Goal: Task Accomplishment & Management: Use online tool/utility

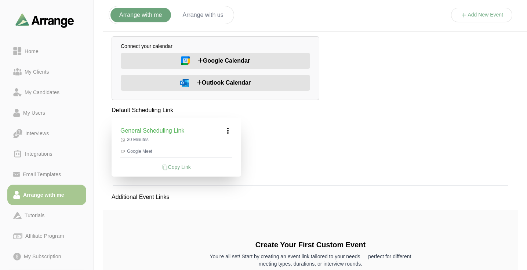
click at [192, 17] on button "Arrange with us" at bounding box center [203, 15] width 58 height 15
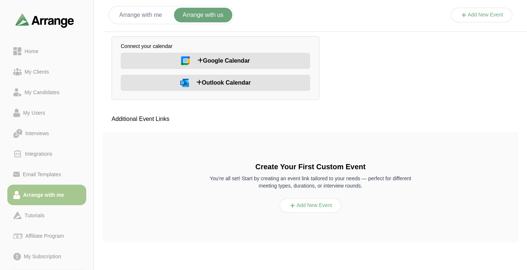
click at [160, 15] on button "Arrange with me" at bounding box center [140, 15] width 61 height 15
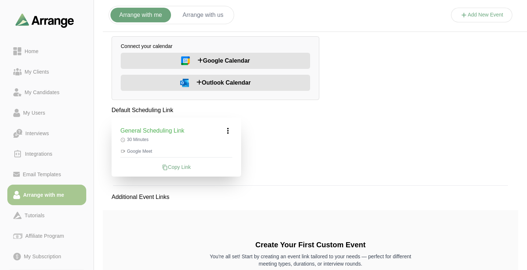
click at [191, 18] on button "Arrange with us" at bounding box center [203, 15] width 58 height 15
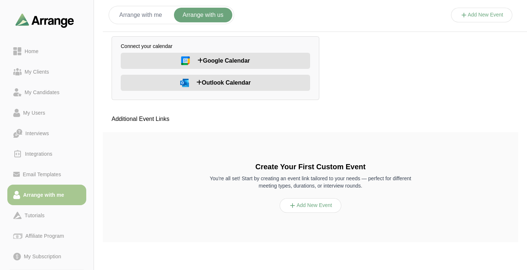
click at [160, 18] on button "Arrange with me" at bounding box center [140, 15] width 61 height 15
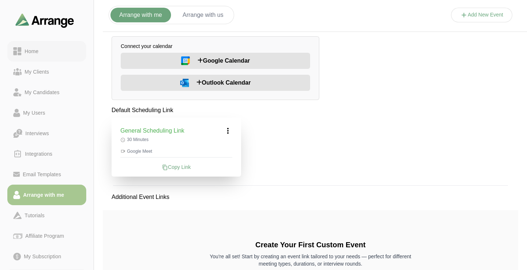
click at [43, 55] on div "Home" at bounding box center [46, 51] width 67 height 9
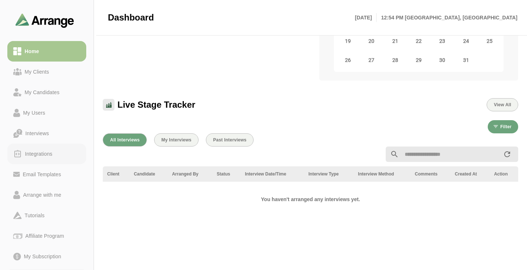
scroll to position [202, 0]
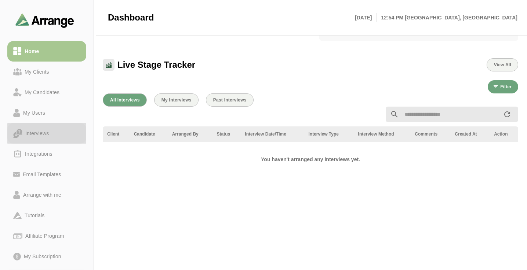
click at [23, 138] on div "Interviews" at bounding box center [46, 133] width 67 height 9
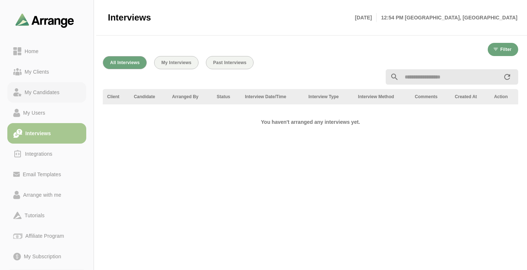
click at [48, 91] on div "My Candidates" at bounding box center [42, 92] width 41 height 9
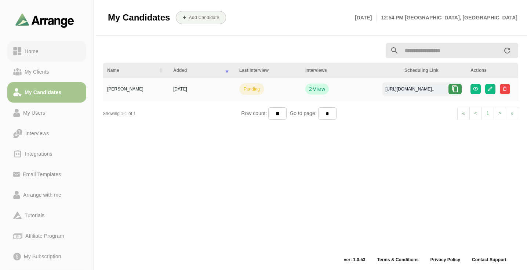
click at [41, 43] on link "Home" at bounding box center [46, 51] width 79 height 21
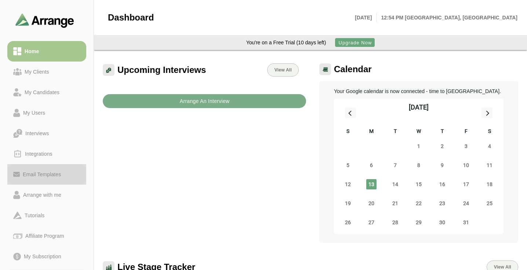
click at [41, 176] on div "Email Templates" at bounding box center [42, 174] width 44 height 9
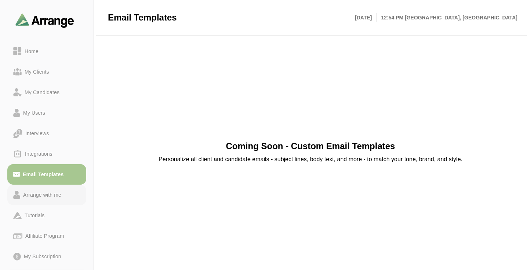
click at [41, 195] on div "Arrange with me" at bounding box center [42, 195] width 44 height 9
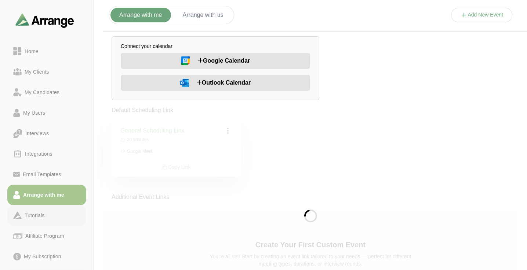
click at [37, 216] on div "Tutorials" at bounding box center [35, 215] width 26 height 9
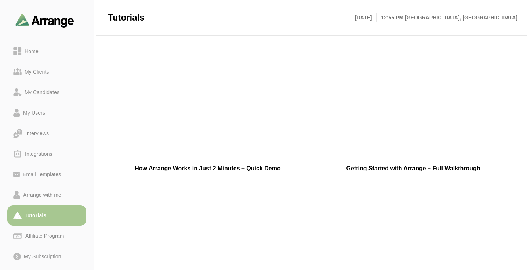
click at [487, 186] on main "Tutorials [DATE] 12:55 PM [GEOGRAPHIC_DATA], [GEOGRAPHIC_DATA] How Arrange Work…" at bounding box center [263, 135] width 527 height 270
click at [487, 183] on div "How Arrange Works in Just 2 Minutes – Quick Demo Getting Started with Arrange –…" at bounding box center [310, 111] width 433 height 147
click at [481, 182] on div "How Arrange Works in Just 2 Minutes – Quick Demo Getting Started with Arrange –…" at bounding box center [310, 111] width 433 height 147
click at [28, 57] on link "Home" at bounding box center [46, 51] width 79 height 21
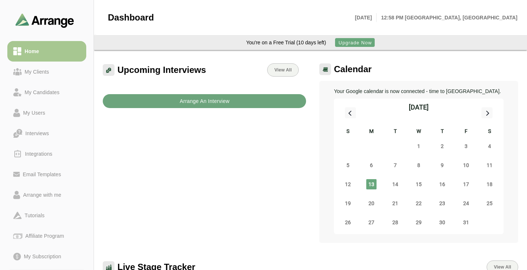
click at [149, 103] on button "Arrange An Interview" at bounding box center [204, 101] width 203 height 14
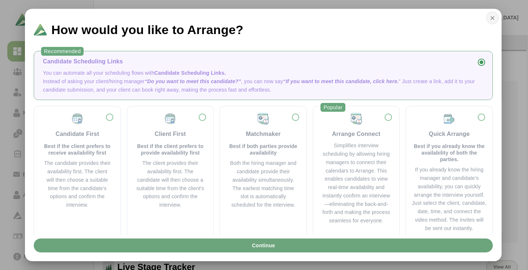
click at [496, 20] on button "button" at bounding box center [492, 18] width 12 height 12
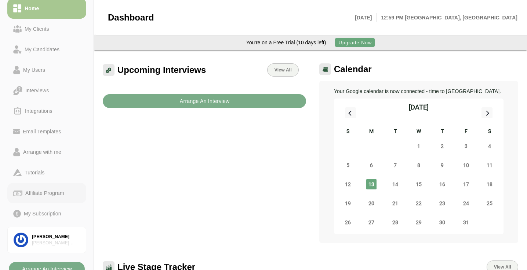
scroll to position [49, 0]
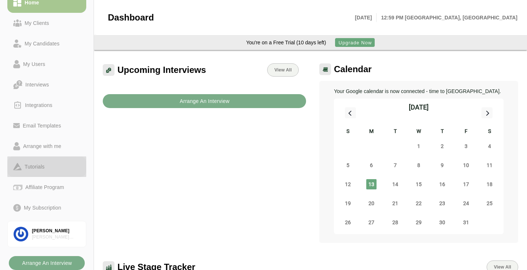
click at [38, 174] on link "Tutorials" at bounding box center [46, 167] width 79 height 21
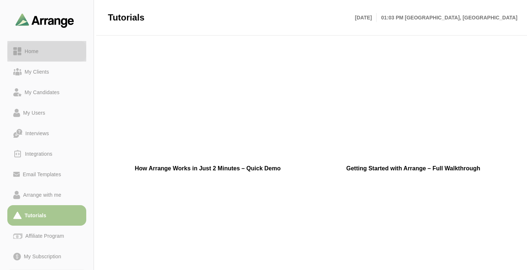
click at [50, 45] on link "Home" at bounding box center [46, 51] width 79 height 21
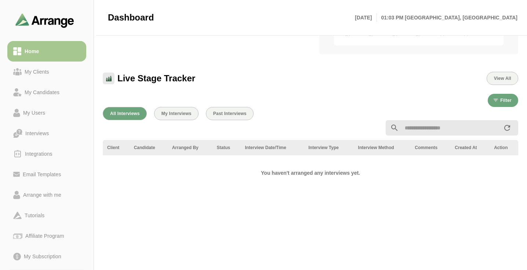
scroll to position [242, 0]
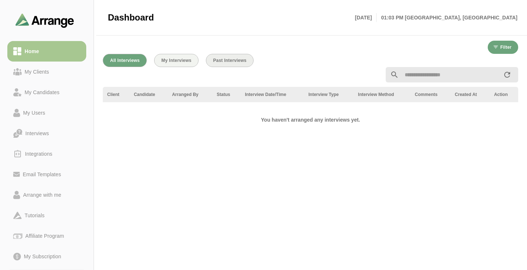
click at [229, 60] on span "Past Interviews" at bounding box center [230, 60] width 34 height 5
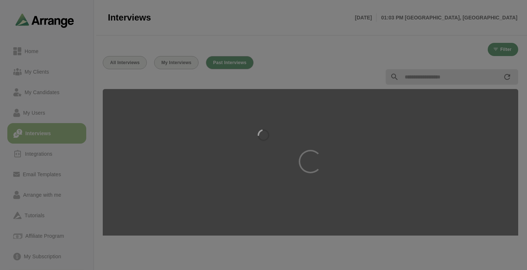
scroll to position [1, 0]
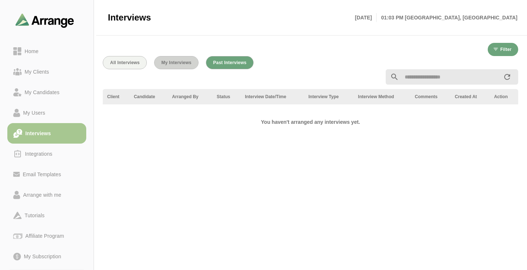
click at [186, 63] on span "My Interviews" at bounding box center [176, 62] width 30 height 5
click at [135, 63] on span "All Interviews" at bounding box center [125, 62] width 30 height 5
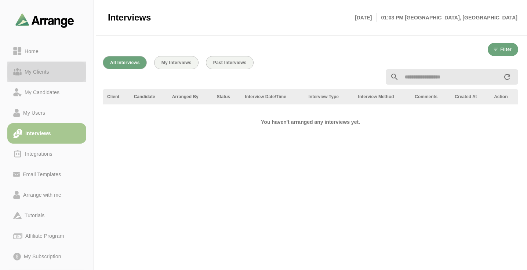
click at [60, 73] on div "My Clients" at bounding box center [46, 71] width 67 height 9
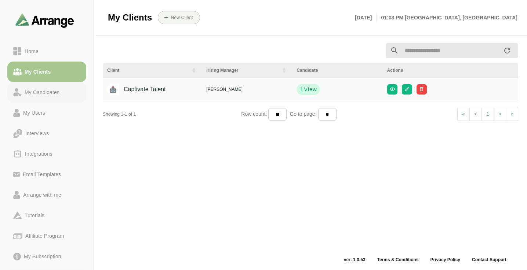
click at [74, 92] on div "My Candidates" at bounding box center [46, 92] width 67 height 9
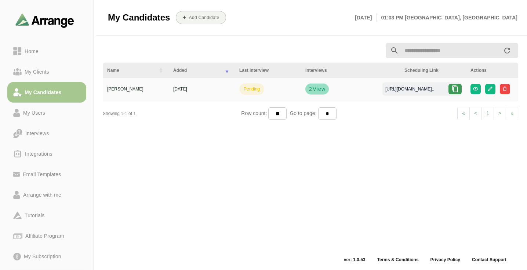
click at [316, 89] on span "View" at bounding box center [318, 88] width 13 height 7
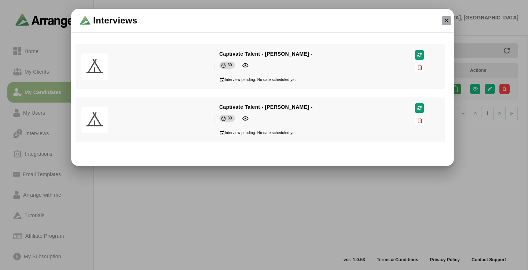
click at [445, 20] on icon "button" at bounding box center [446, 20] width 7 height 7
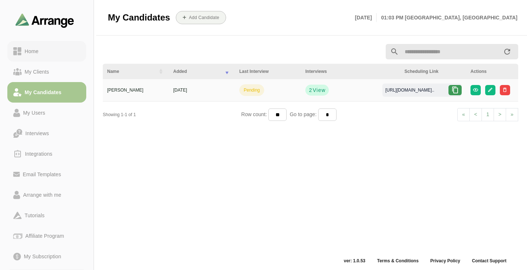
click at [49, 57] on link "Home" at bounding box center [46, 51] width 79 height 21
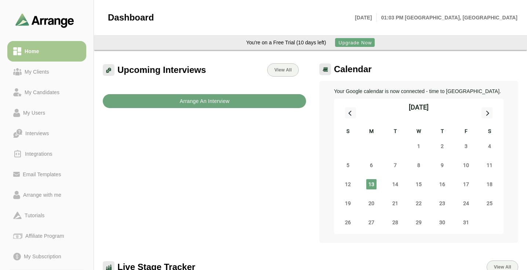
click at [229, 102] on b "Arrange An Interview" at bounding box center [204, 101] width 50 height 14
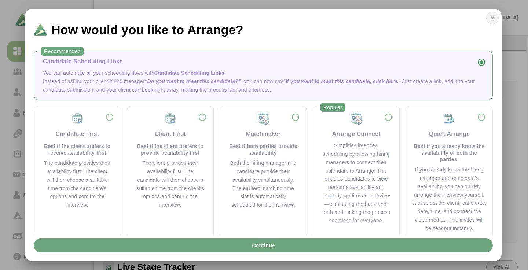
click at [488, 19] on button "button" at bounding box center [492, 18] width 12 height 12
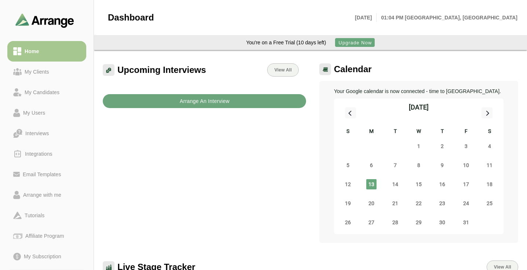
click at [231, 97] on button "Arrange An Interview" at bounding box center [204, 101] width 203 height 14
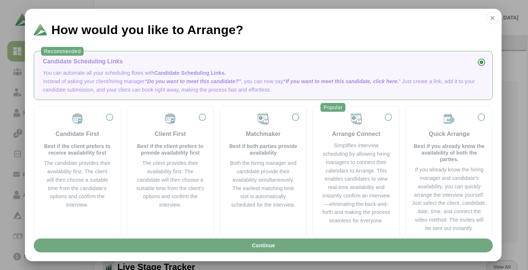
click at [228, 241] on button "Continue" at bounding box center [263, 246] width 459 height 14
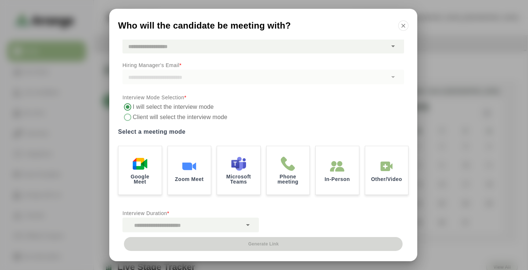
scroll to position [64, 0]
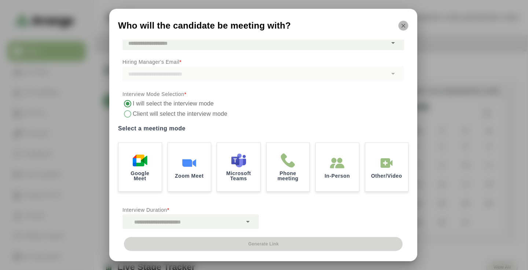
click at [404, 27] on icon "button" at bounding box center [403, 25] width 7 height 7
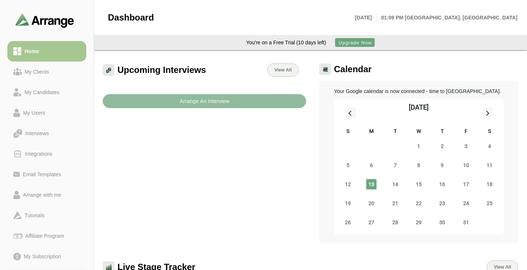
click at [226, 99] on b "Arrange An Interview" at bounding box center [204, 101] width 50 height 14
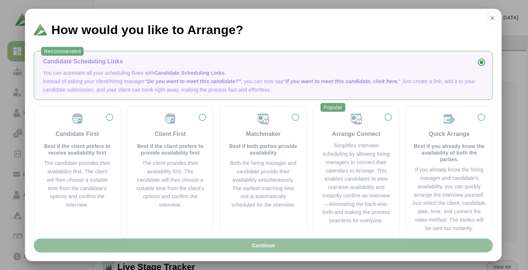
click at [217, 244] on button "Continue" at bounding box center [263, 246] width 459 height 14
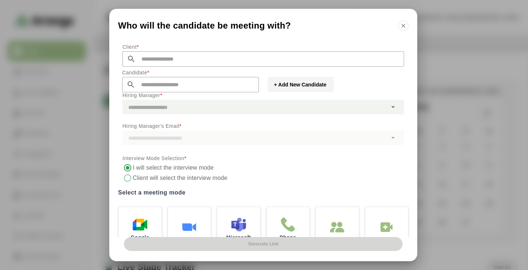
click at [203, 65] on input "text" at bounding box center [270, 58] width 268 height 15
click at [214, 50] on p "Client *" at bounding box center [263, 47] width 282 height 9
click at [405, 26] on icon "button" at bounding box center [403, 25] width 7 height 7
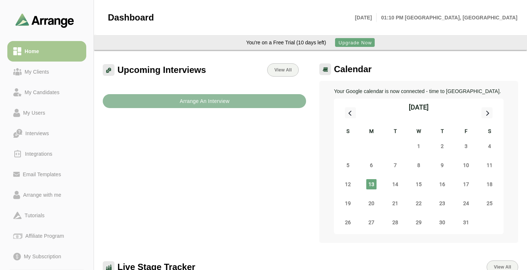
click at [202, 98] on b "Arrange An Interview" at bounding box center [204, 101] width 50 height 14
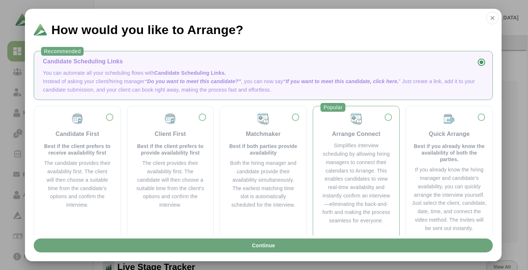
click at [359, 166] on div "Simplifies interview scheduling by allowing hiring managers to connect their ca…" at bounding box center [356, 184] width 69 height 84
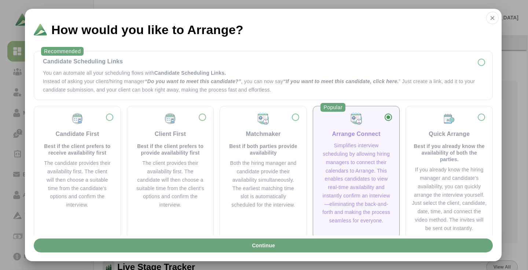
scroll to position [12, 0]
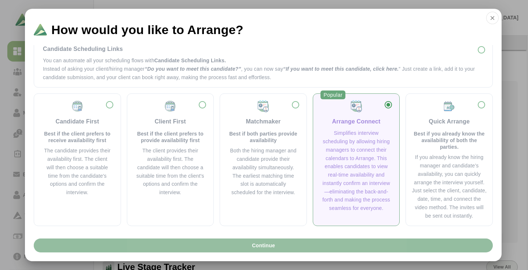
click at [339, 245] on button "Continue" at bounding box center [263, 246] width 459 height 14
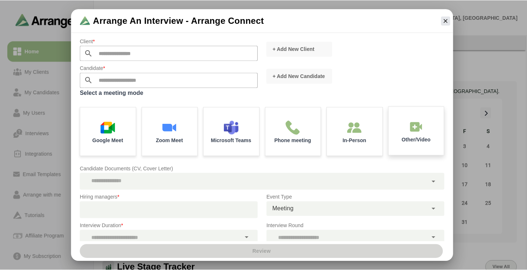
scroll to position [0, 0]
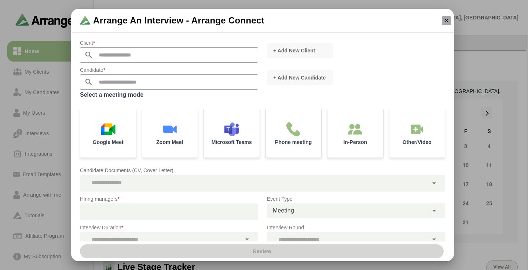
click at [444, 18] on icon "button" at bounding box center [446, 20] width 7 height 7
